Goal: Find specific page/section: Find specific page/section

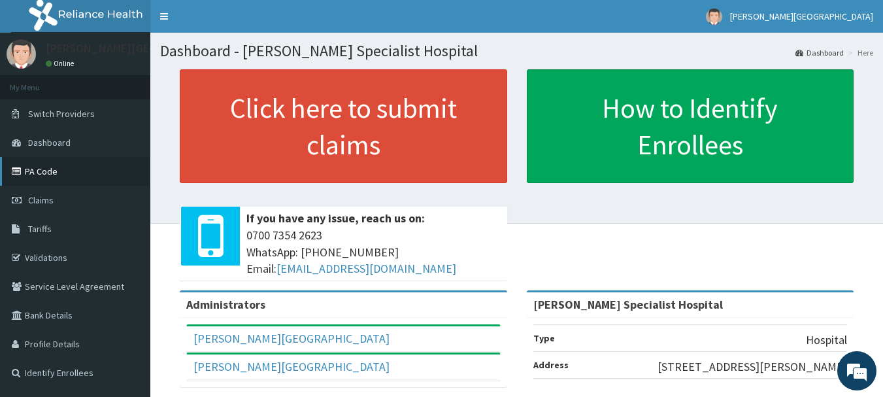
click at [41, 170] on link "PA Code" at bounding box center [75, 171] width 150 height 29
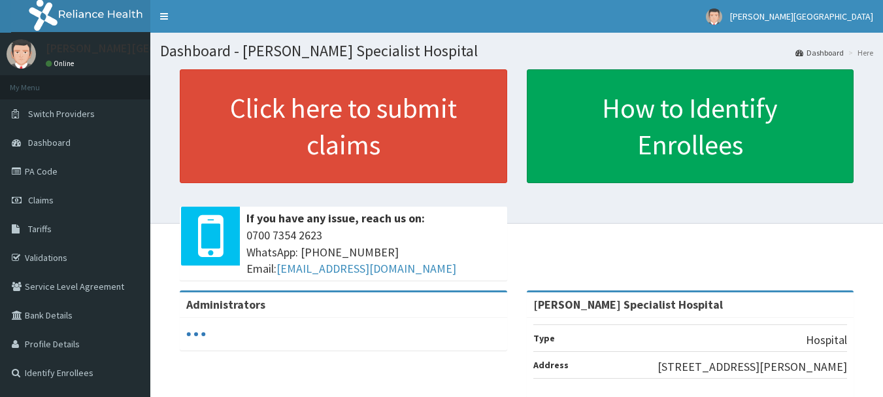
click at [48, 170] on link "PA Code" at bounding box center [75, 171] width 150 height 29
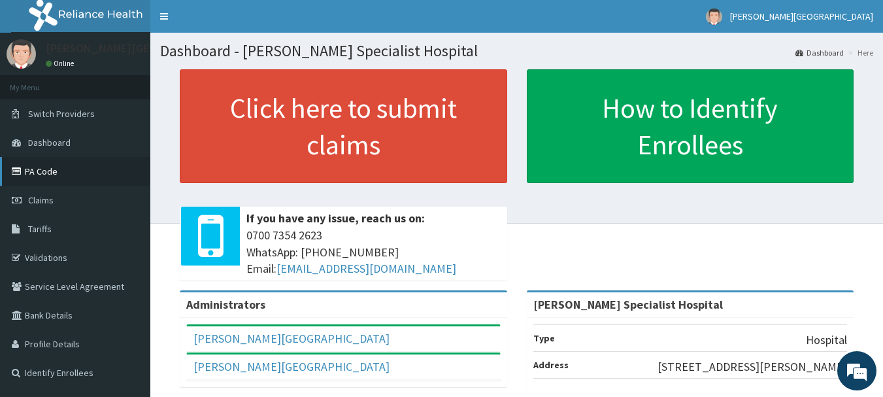
click at [46, 170] on link "PA Code" at bounding box center [75, 171] width 150 height 29
